Goal: Information Seeking & Learning: Learn about a topic

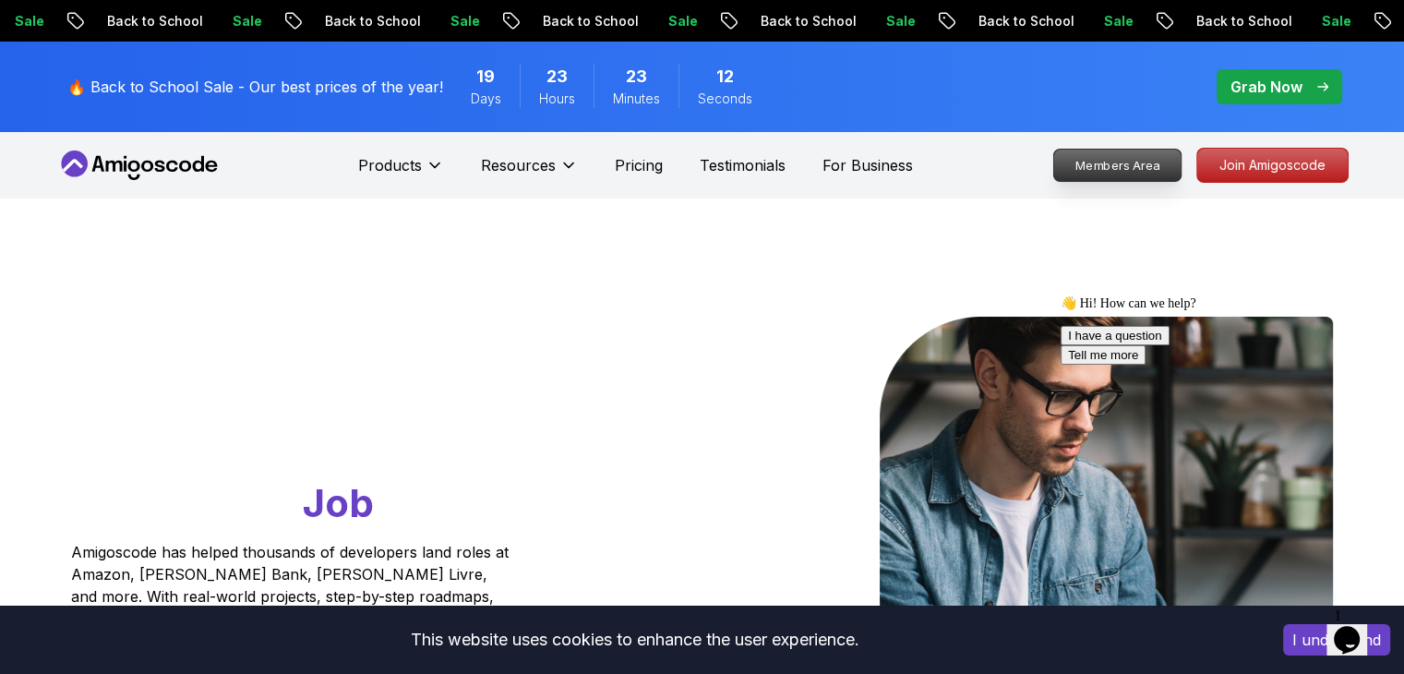
click at [1067, 167] on p "Members Area" at bounding box center [1116, 165] width 127 height 31
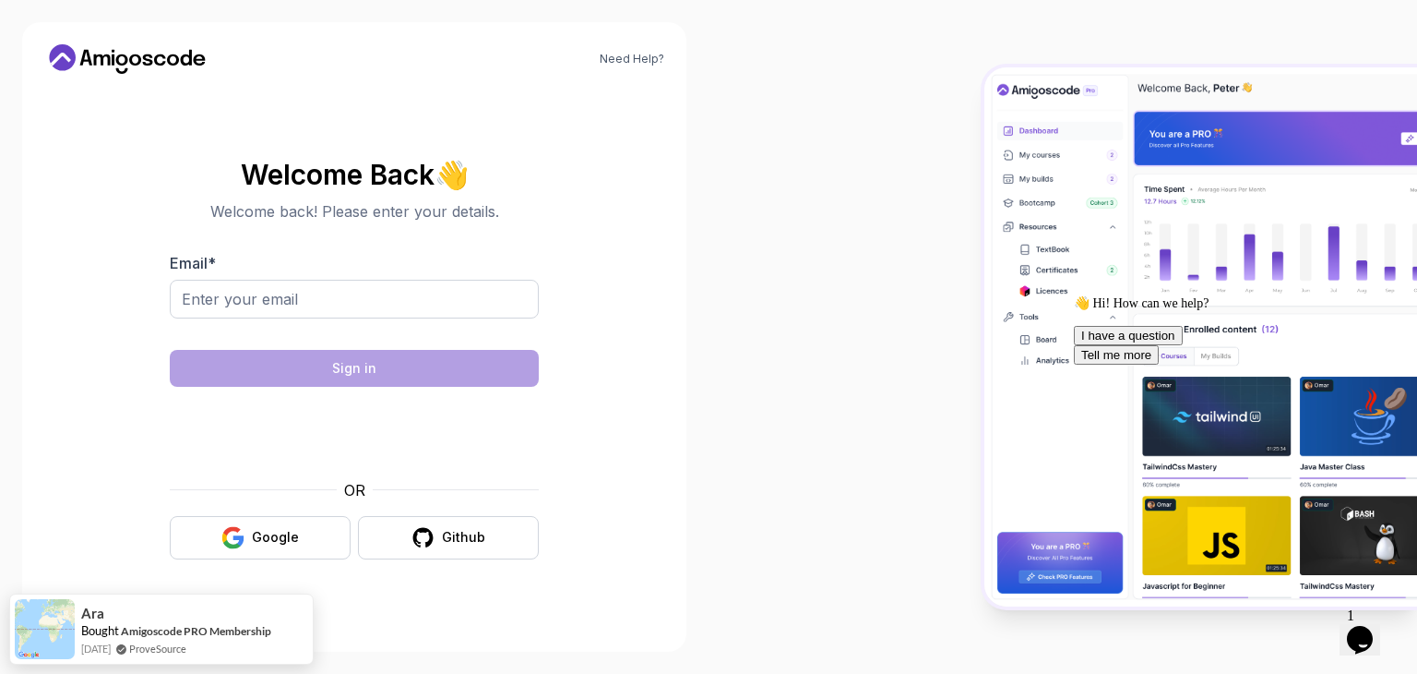
click at [395, 342] on form "Email * Sign in OR Google Github" at bounding box center [354, 405] width 369 height 307
click at [460, 288] on input "Email *" at bounding box center [354, 299] width 369 height 39
type input "osam7ko@gmail.com"
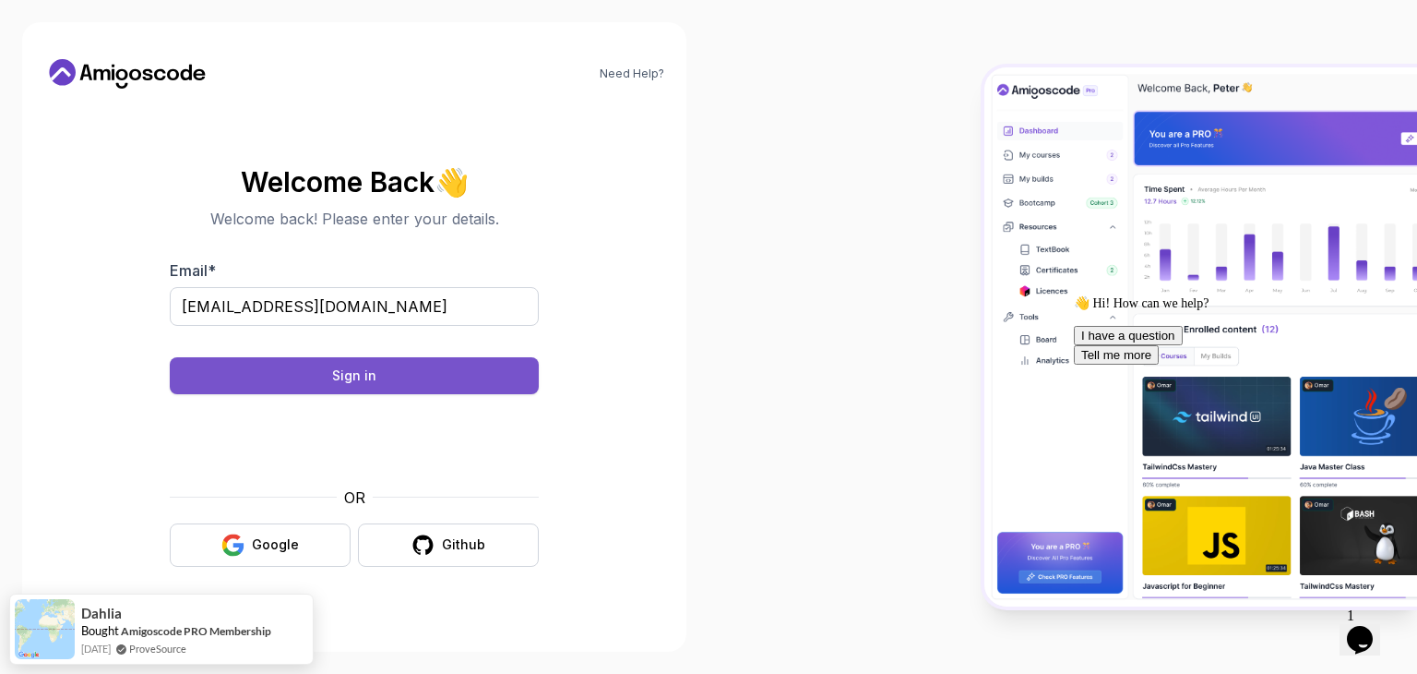
click at [495, 378] on button "Sign in" at bounding box center [354, 375] width 369 height 37
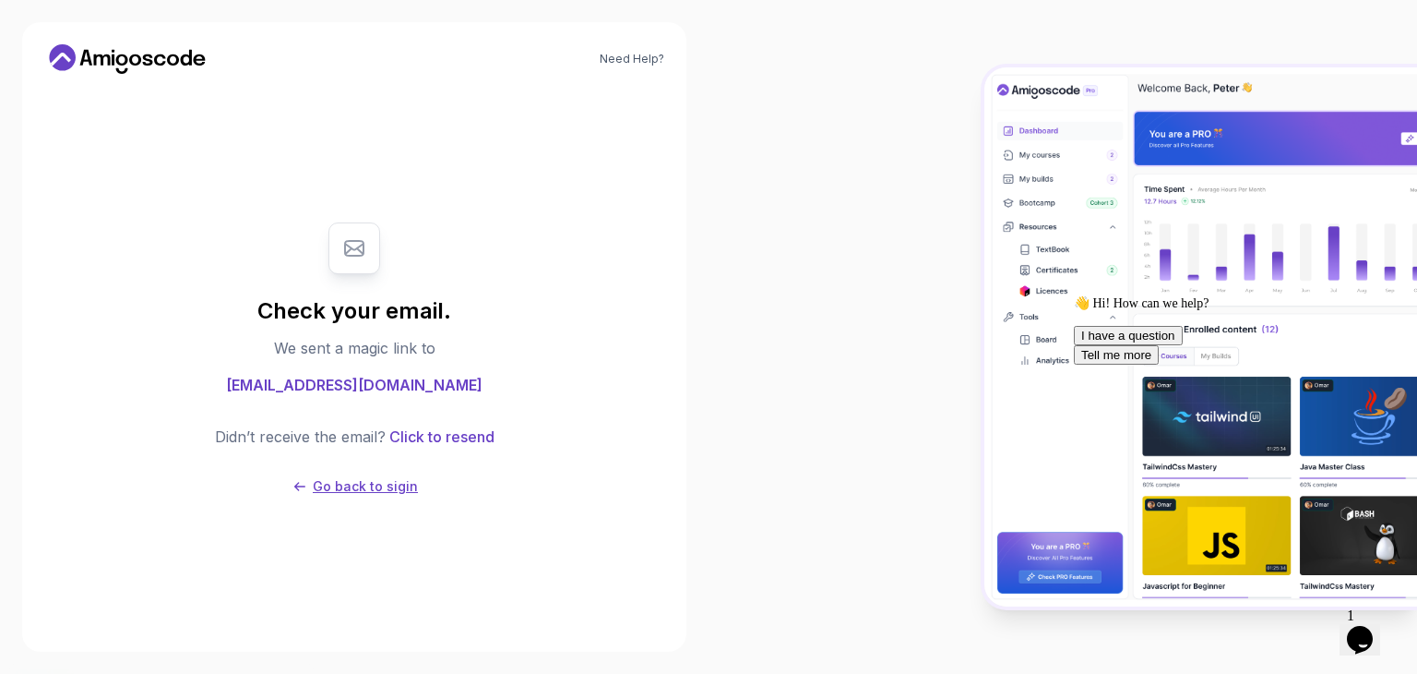
click at [386, 481] on p "Go back to sigin" at bounding box center [365, 486] width 105 height 18
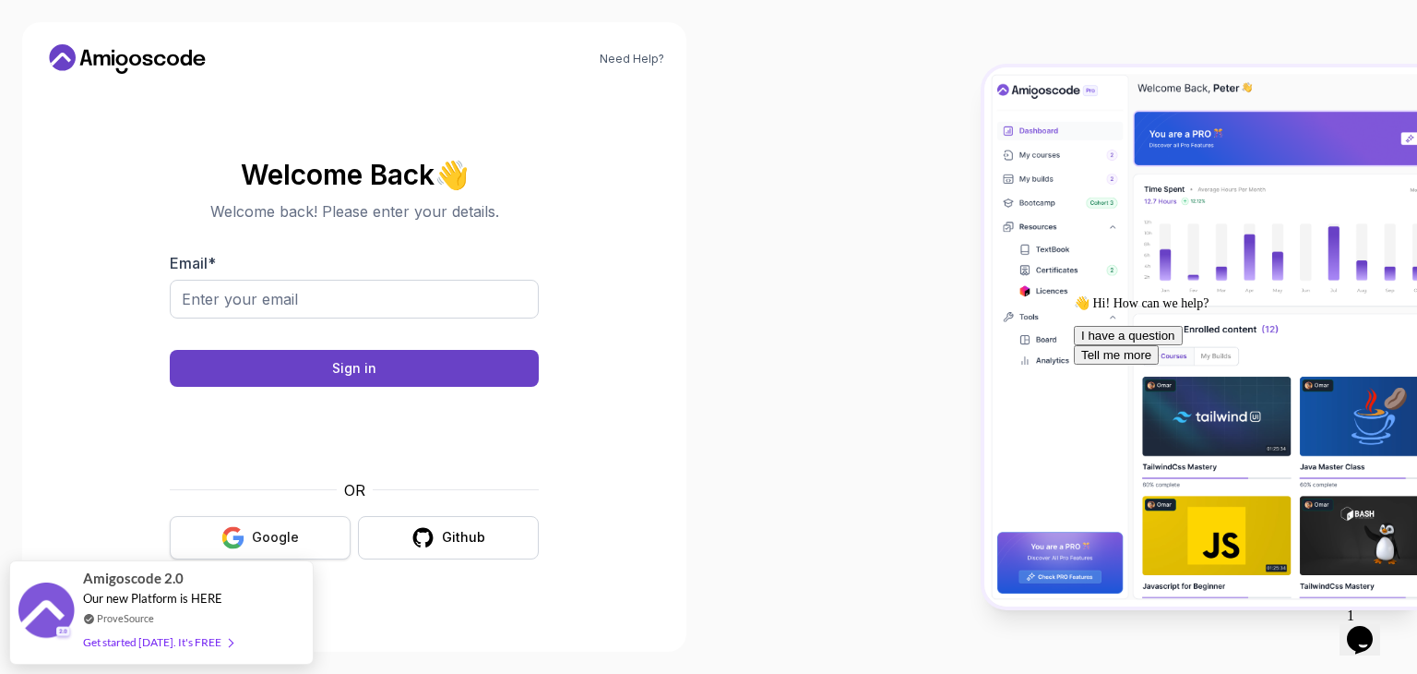
click at [312, 530] on button "Google" at bounding box center [260, 537] width 181 height 43
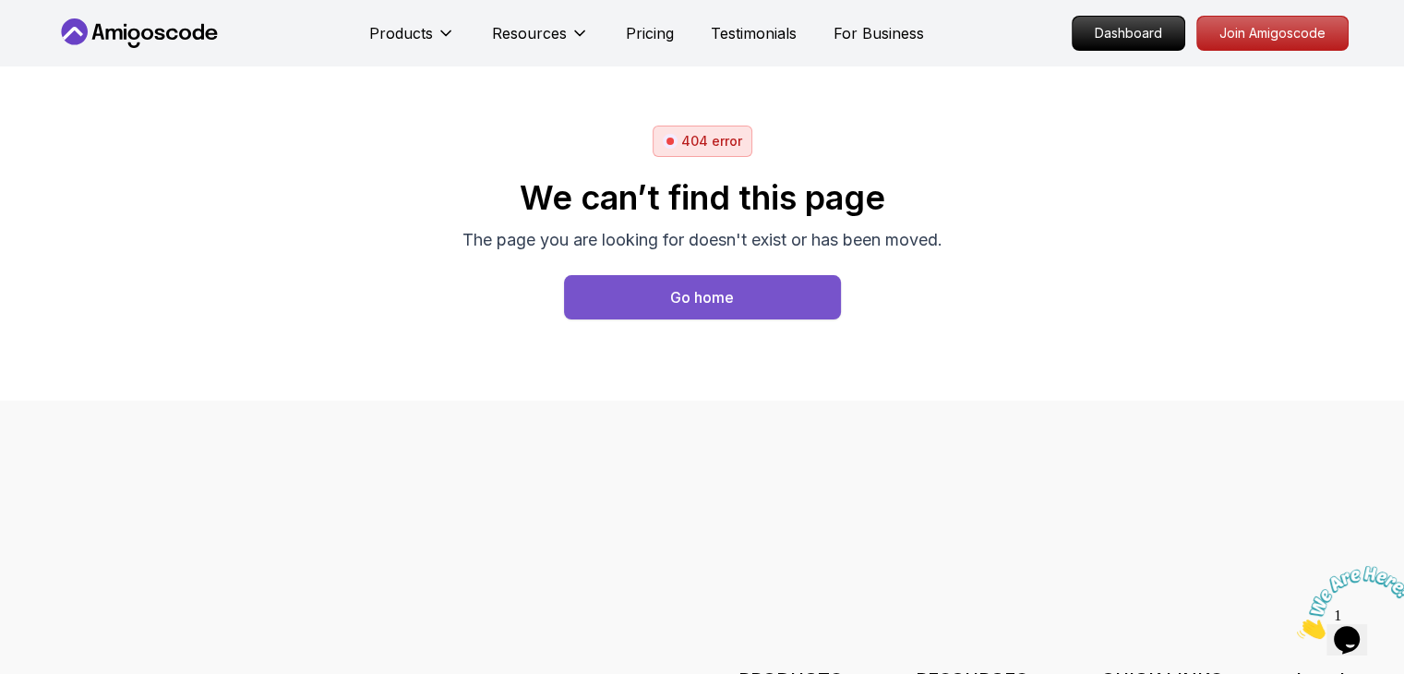
click at [624, 294] on button "Go home" at bounding box center [702, 297] width 277 height 44
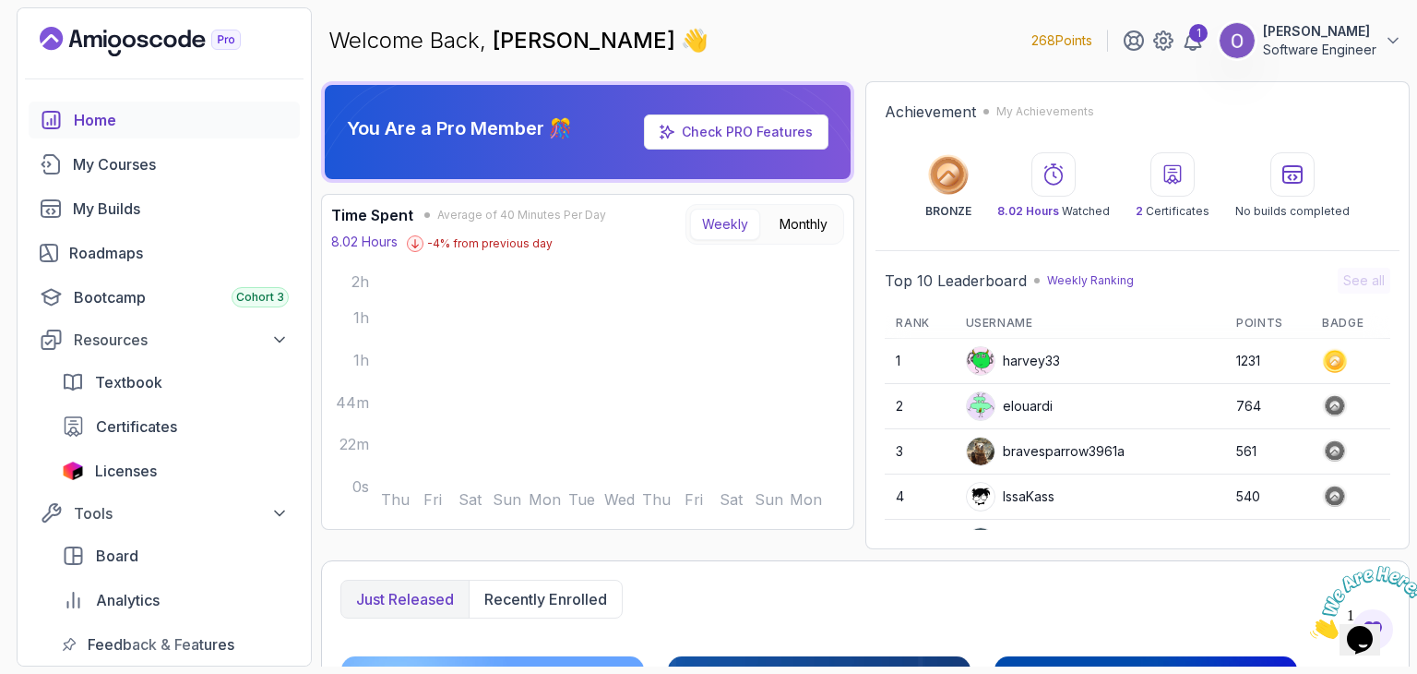
click at [1310, 626] on icon "Close" at bounding box center [1310, 634] width 0 height 16
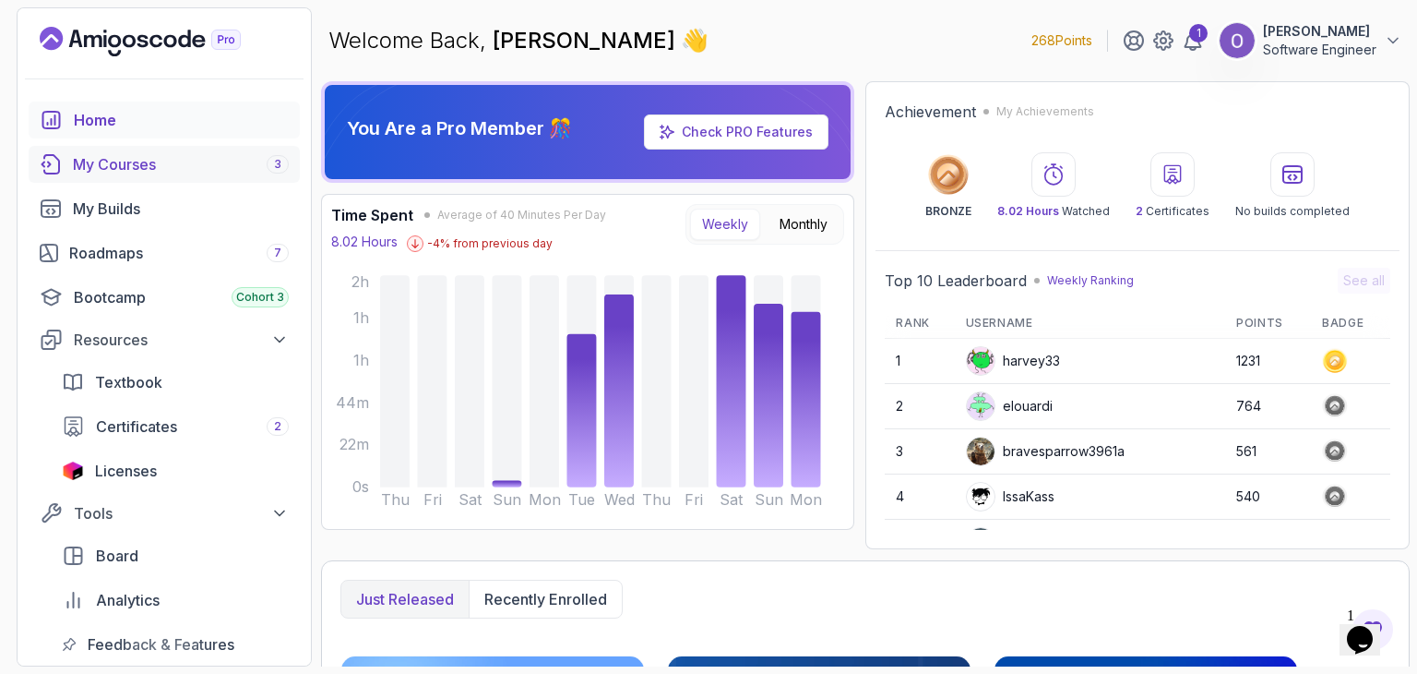
click at [145, 171] on div "My Courses 3" at bounding box center [181, 164] width 216 height 22
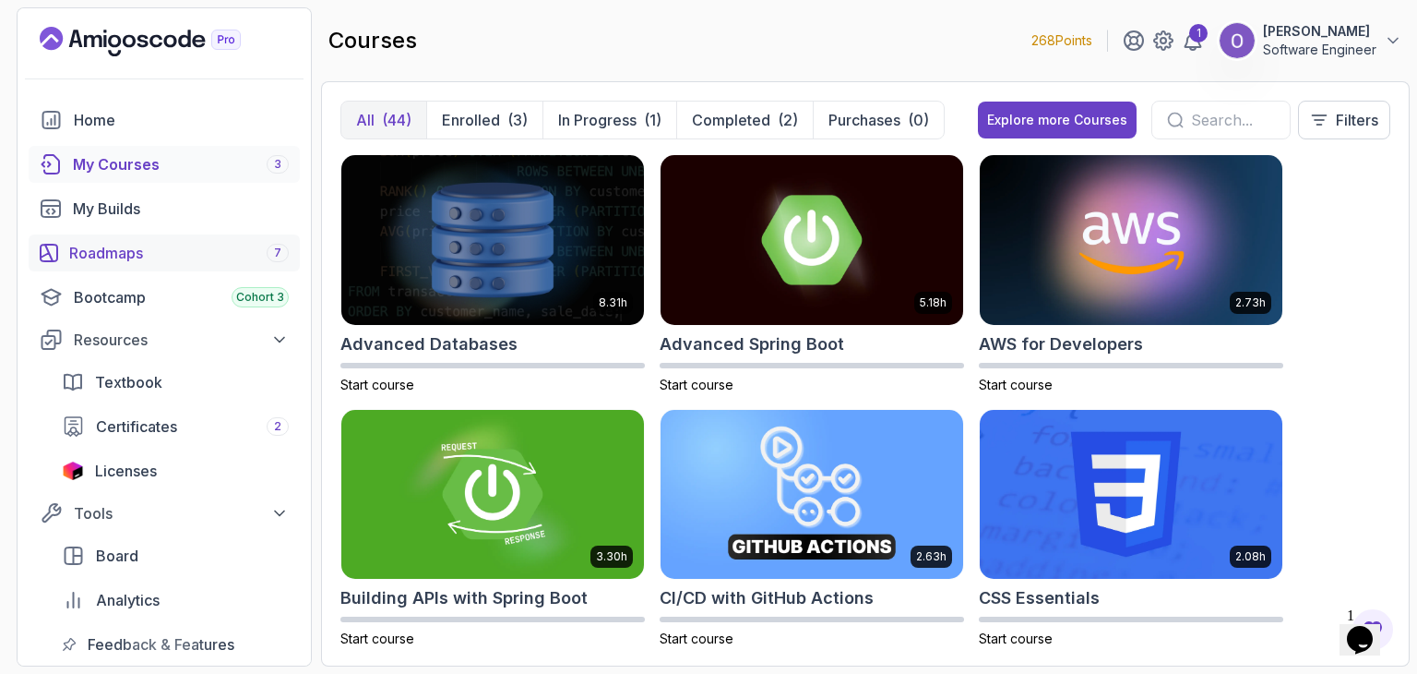
click at [190, 236] on link "Roadmaps 7" at bounding box center [164, 252] width 271 height 37
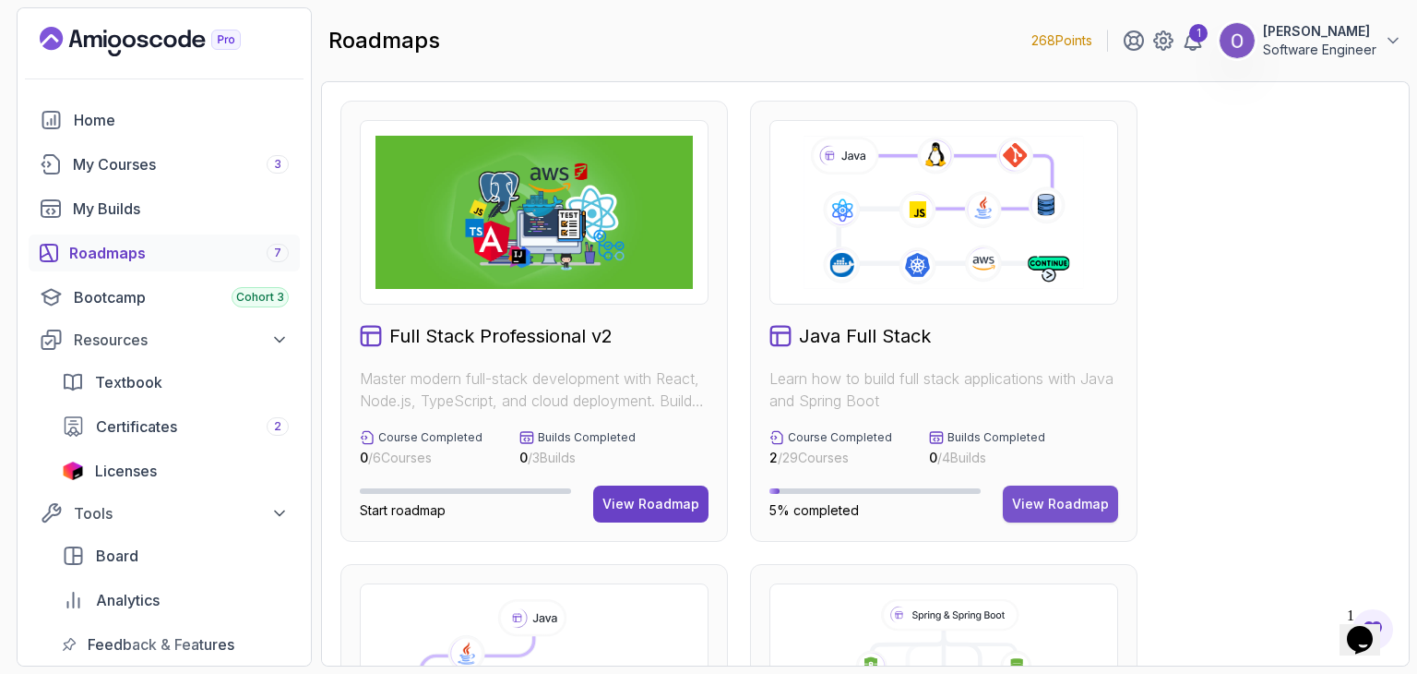
click at [1081, 485] on button "View Roadmap" at bounding box center [1060, 503] width 115 height 37
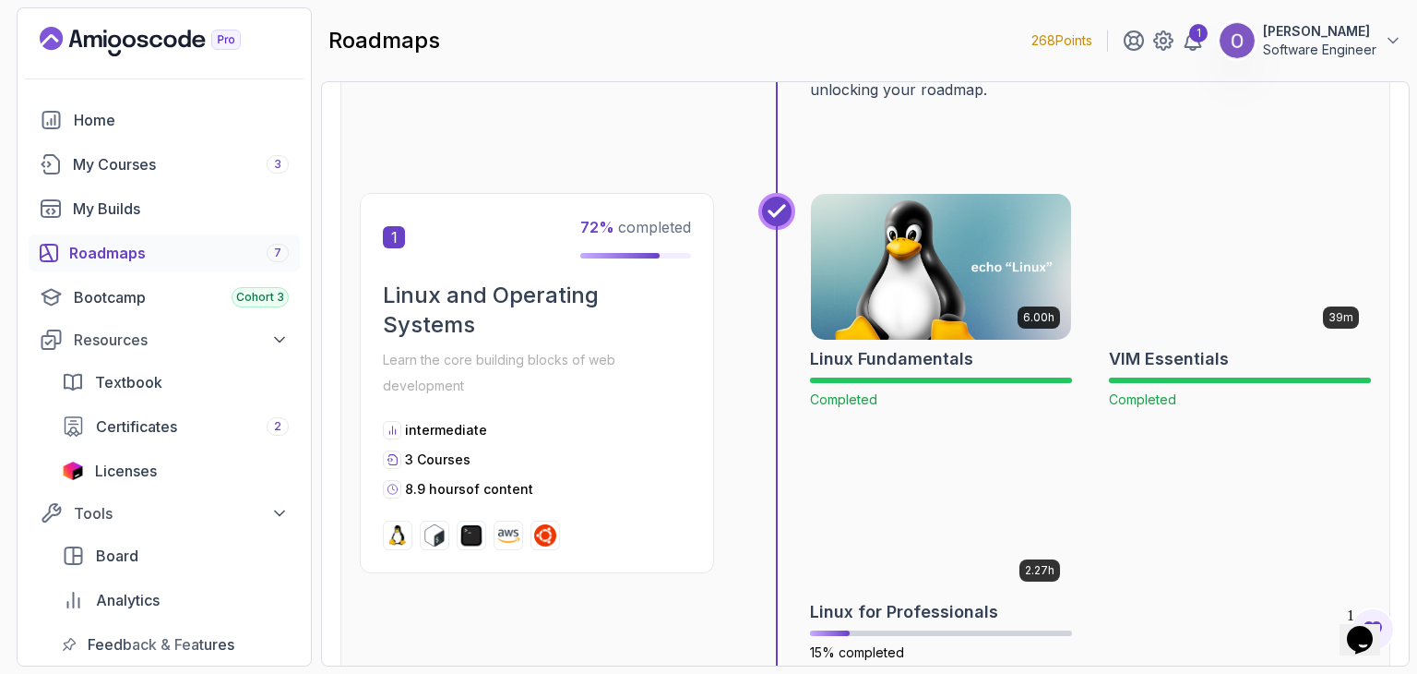
scroll to position [302, 0]
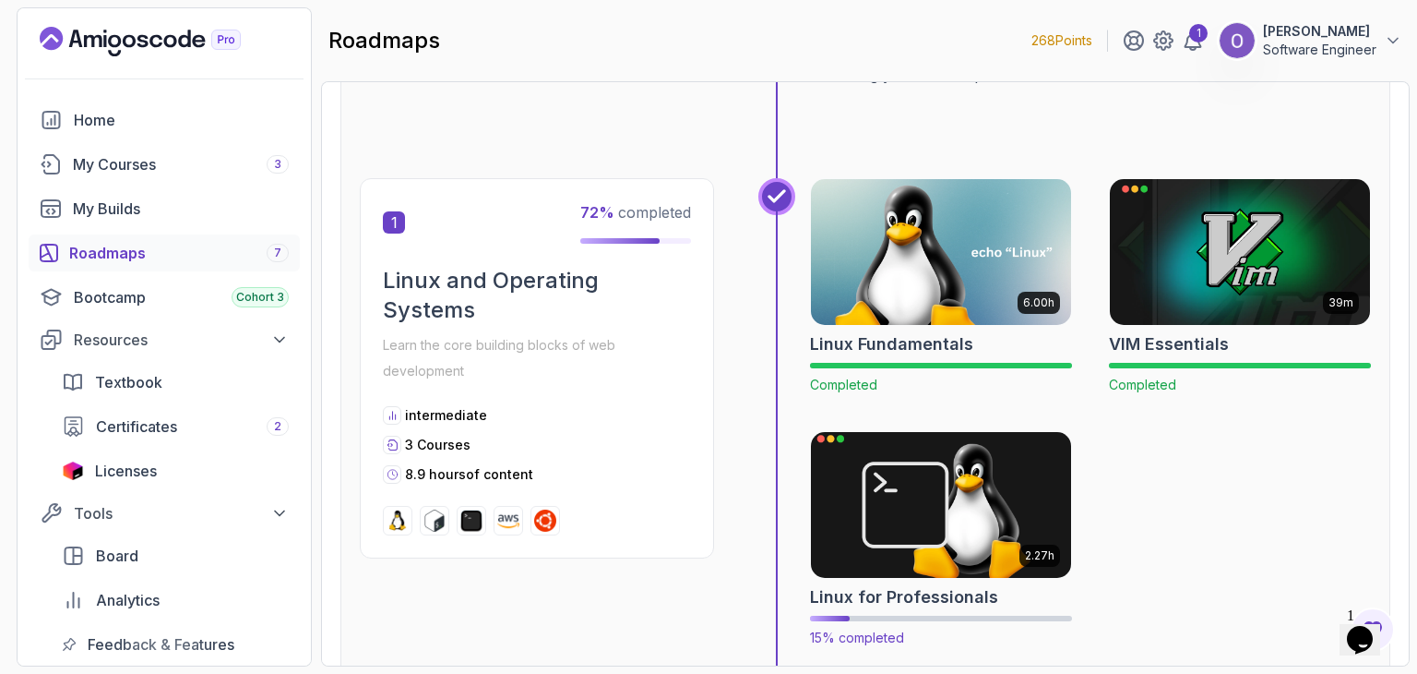
click at [950, 456] on img at bounding box center [941, 504] width 273 height 153
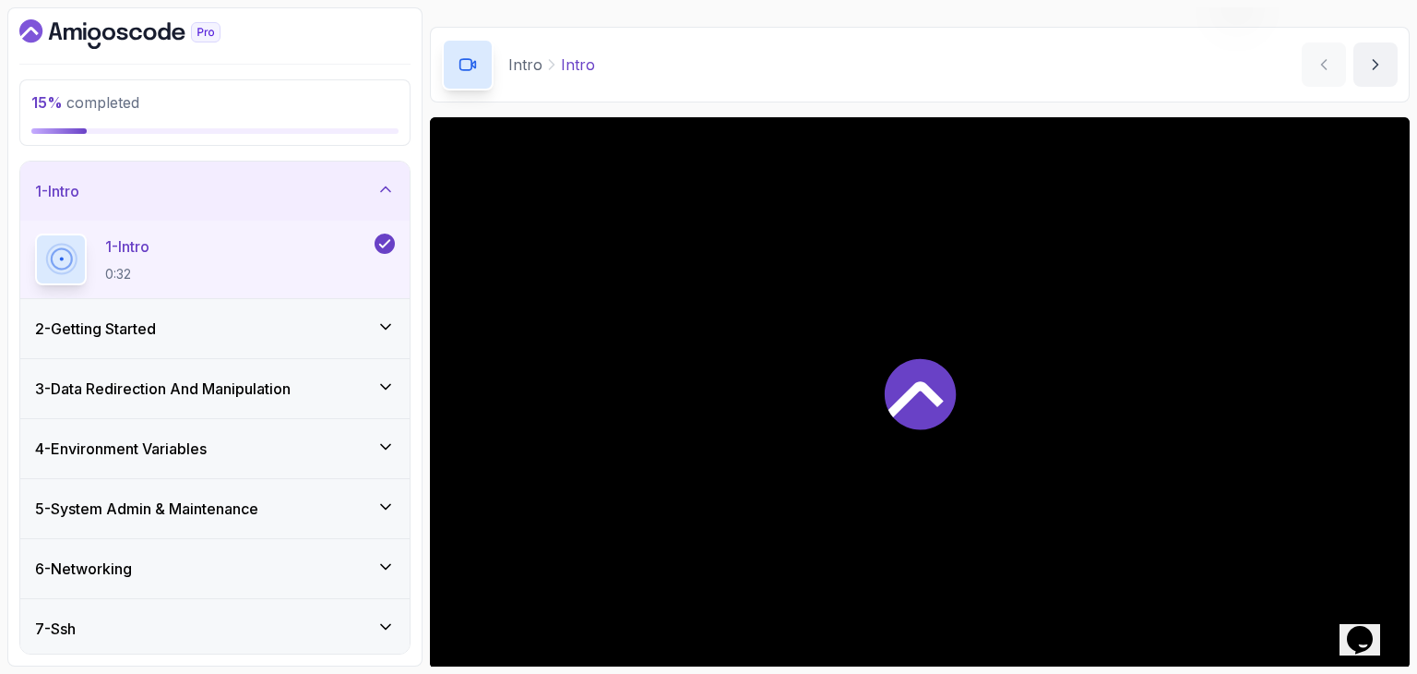
scroll to position [54, 0]
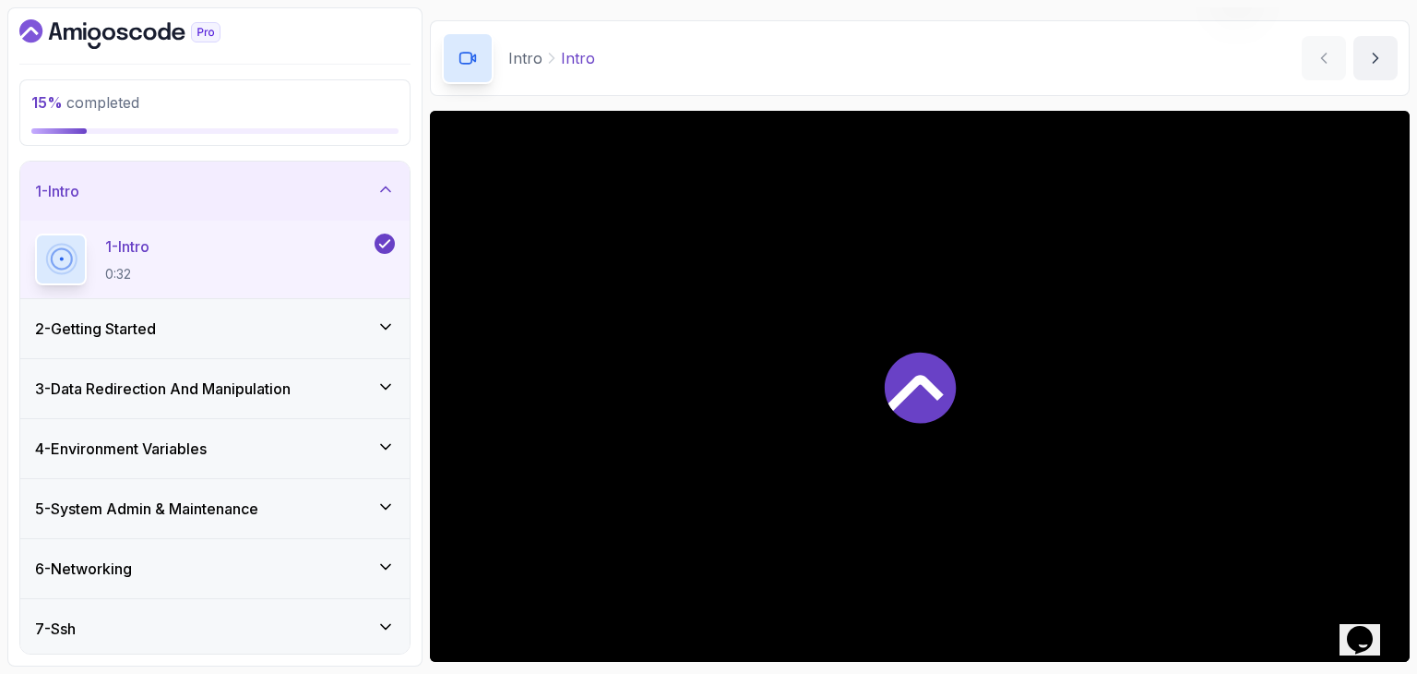
click at [358, 323] on div "2 - Getting Started" at bounding box center [215, 328] width 360 height 22
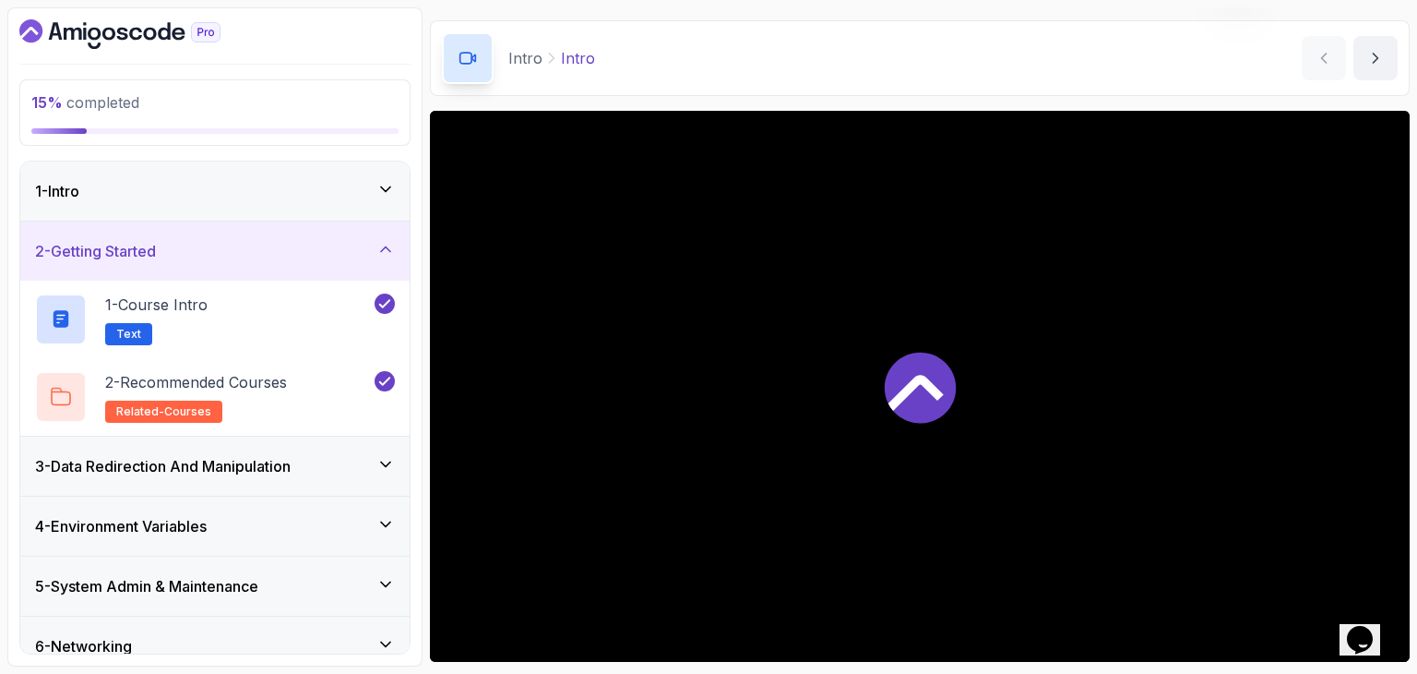
click at [368, 484] on div "3 - Data Redirection And Manipulation" at bounding box center [214, 466] width 389 height 59
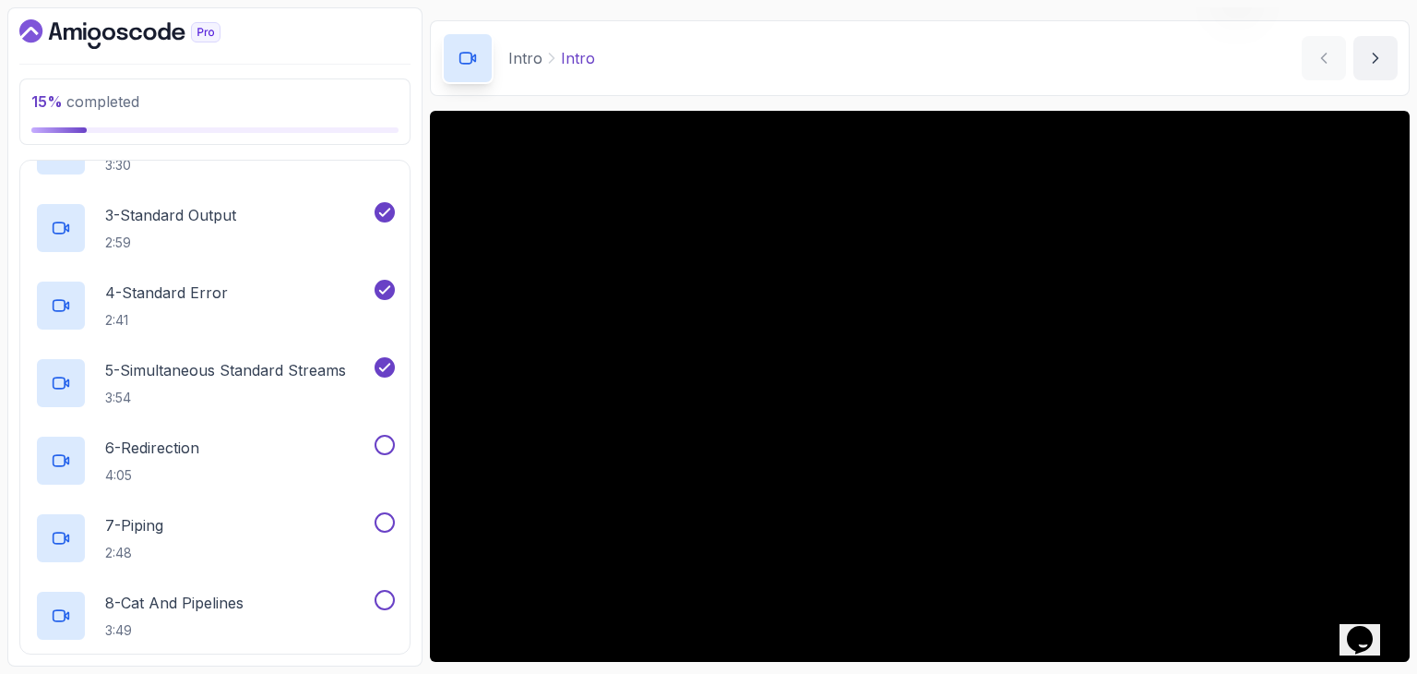
scroll to position [306, 0]
click at [282, 432] on div "6 - Redirection 4:05" at bounding box center [214, 460] width 389 height 78
click at [336, 426] on div "6 - Redirection 4:05" at bounding box center [214, 460] width 389 height 78
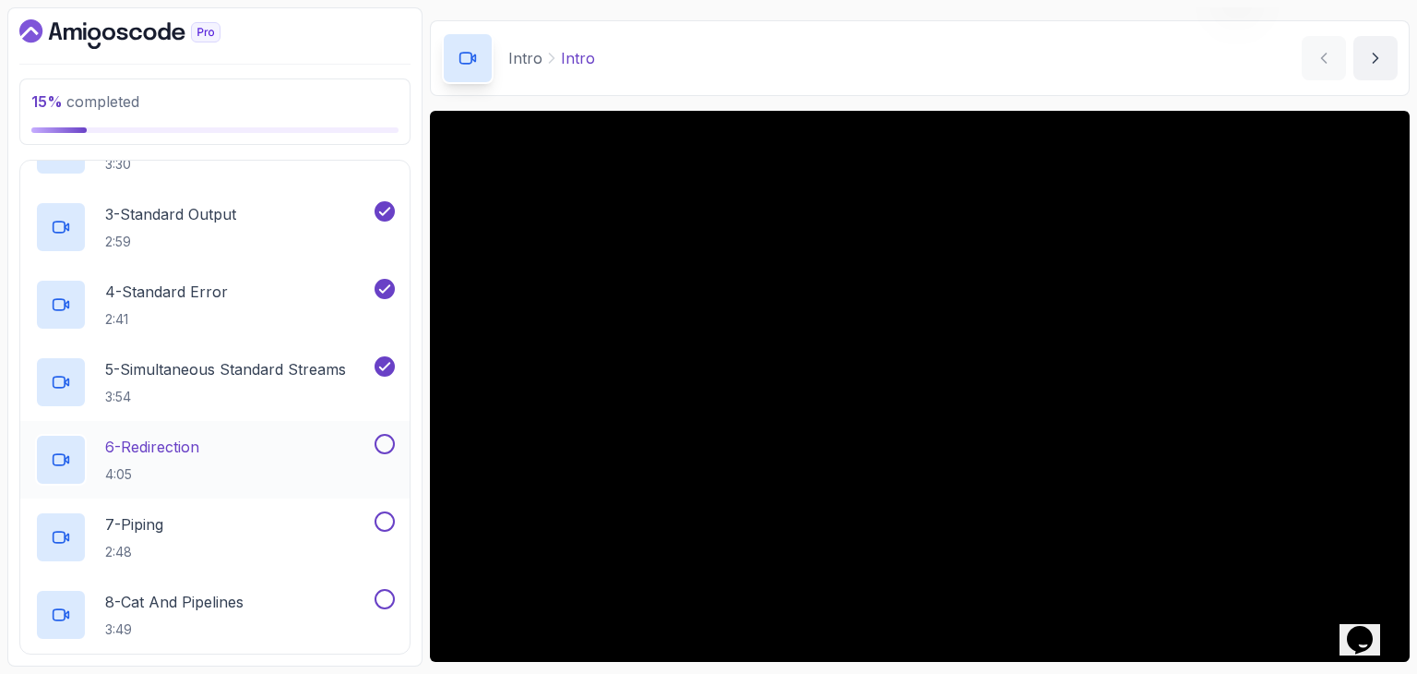
click at [69, 447] on div at bounding box center [61, 460] width 52 height 52
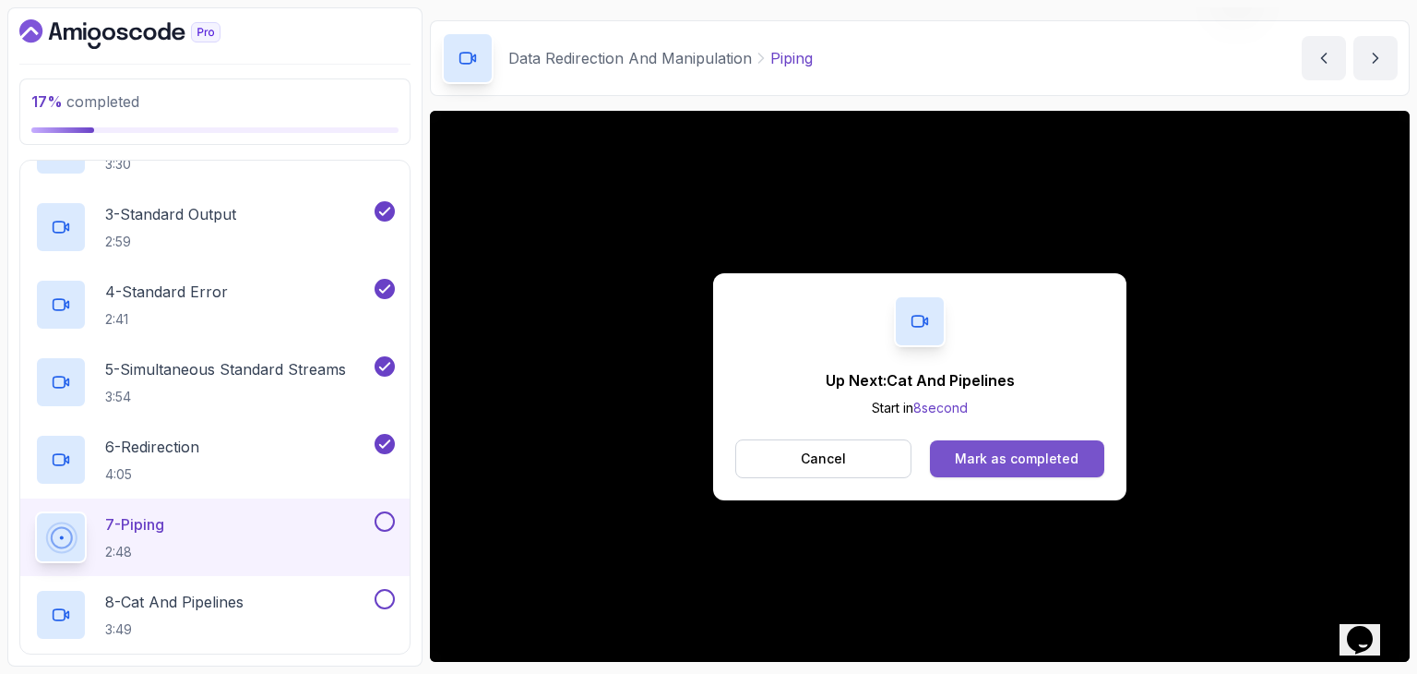
click at [966, 472] on button "Mark as completed" at bounding box center [1017, 458] width 174 height 37
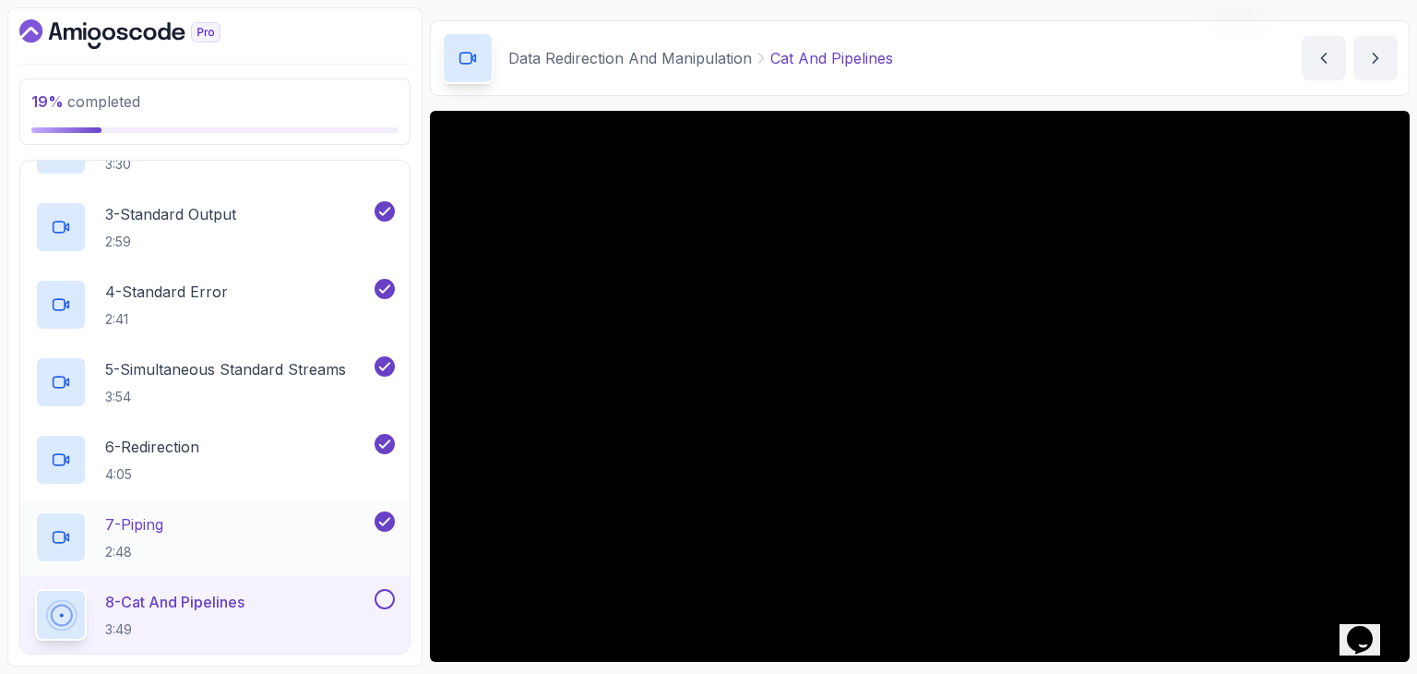
click at [266, 541] on div "7 - Piping 2:48" at bounding box center [203, 537] width 336 height 52
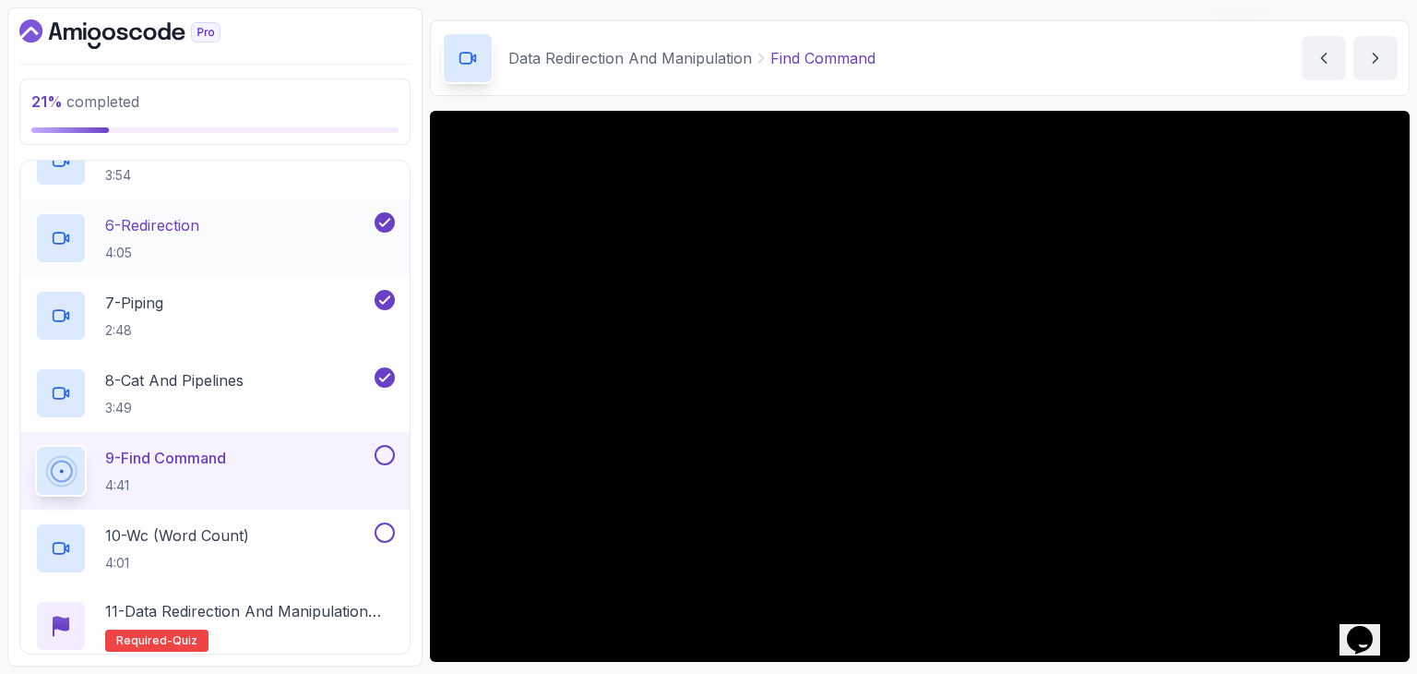
scroll to position [639, 0]
